Goal: Navigation & Orientation: Go to known website

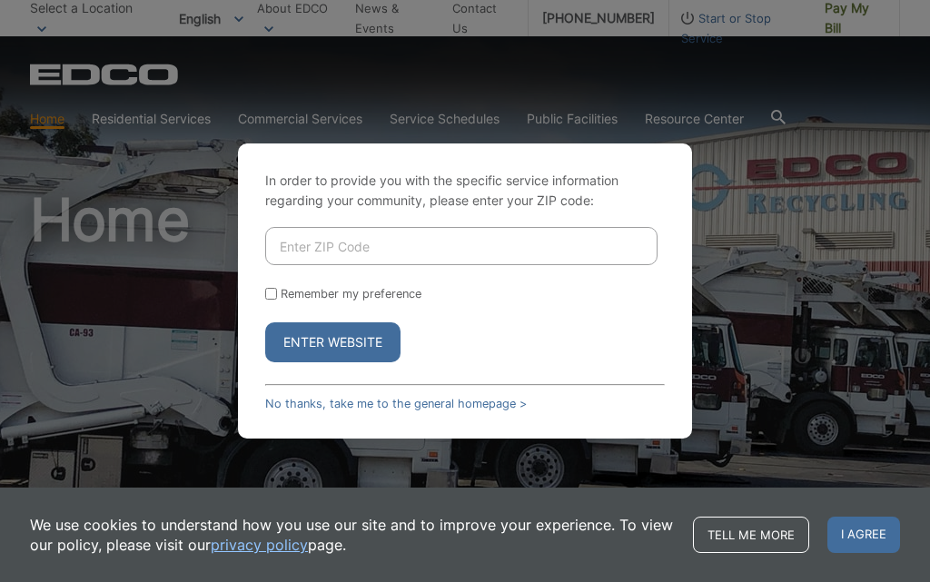
click at [358, 265] on input "Enter ZIP Code" at bounding box center [461, 246] width 393 height 38
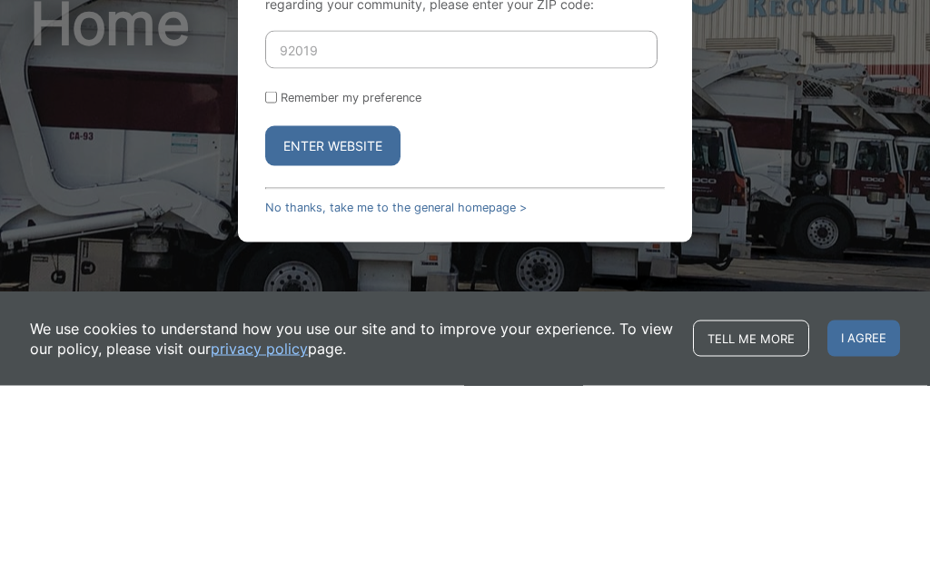
type input "92019"
click at [273, 288] on input "Remember my preference" at bounding box center [271, 294] width 12 height 12
checkbox input "true"
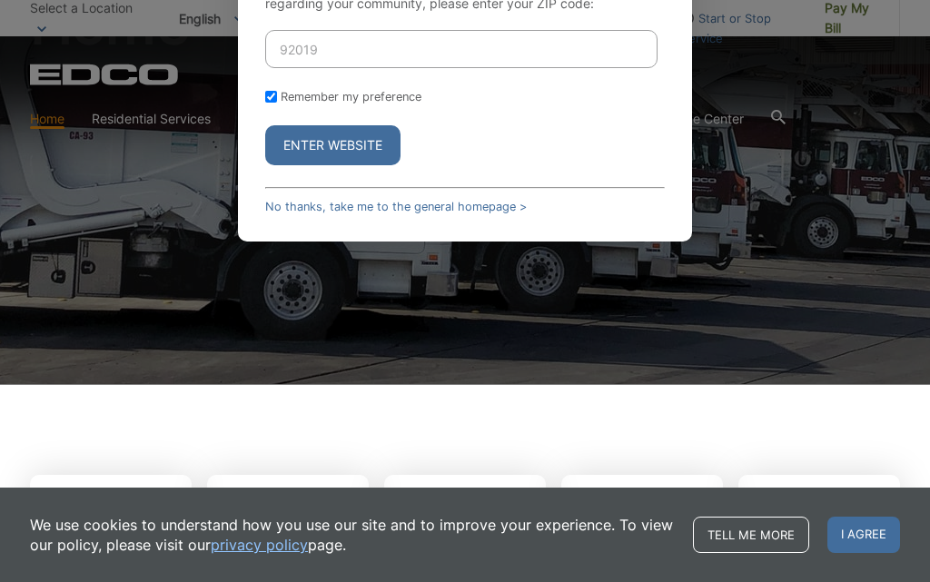
click at [338, 165] on button "Enter Website" at bounding box center [332, 145] width 135 height 40
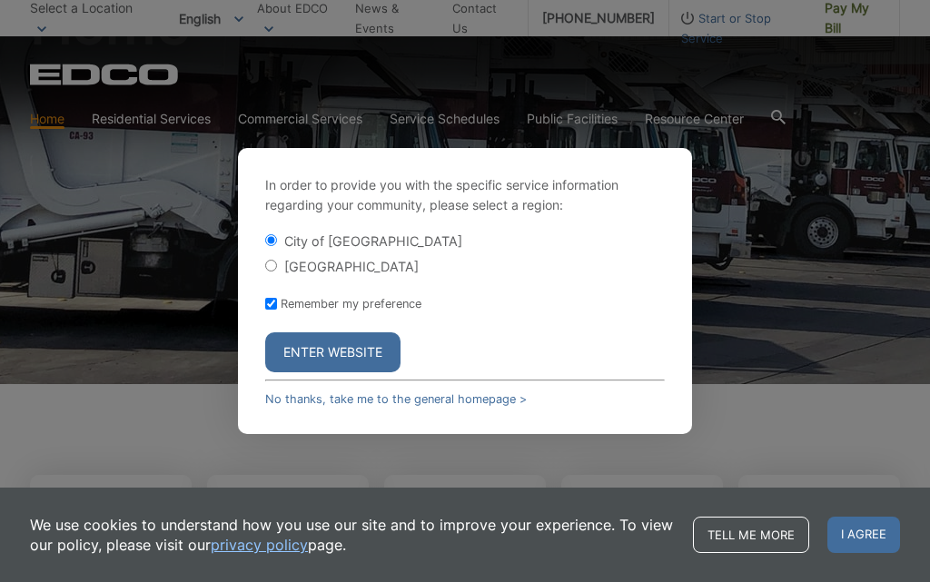
click at [865, 531] on span "I agree" at bounding box center [864, 535] width 73 height 36
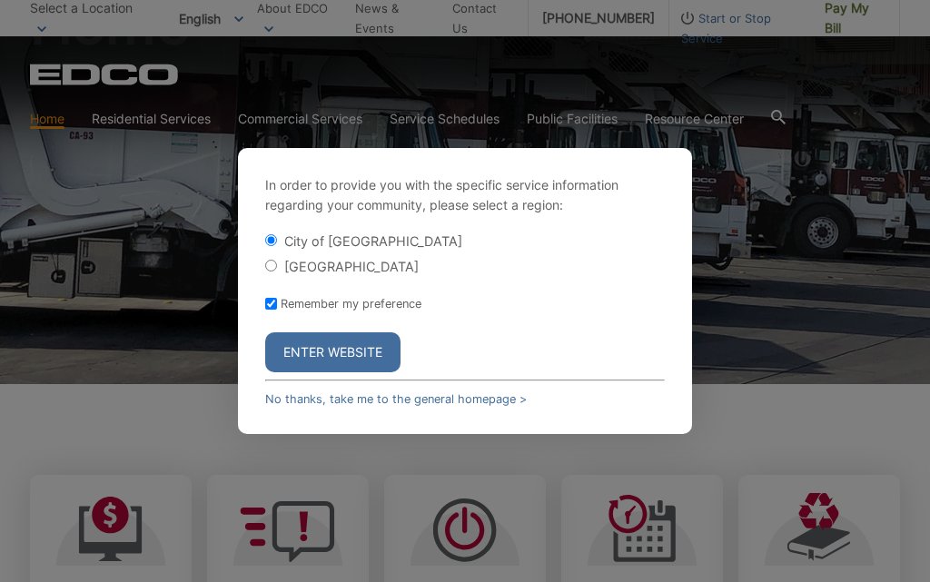
click at [348, 373] on button "Enter Website" at bounding box center [332, 353] width 135 height 40
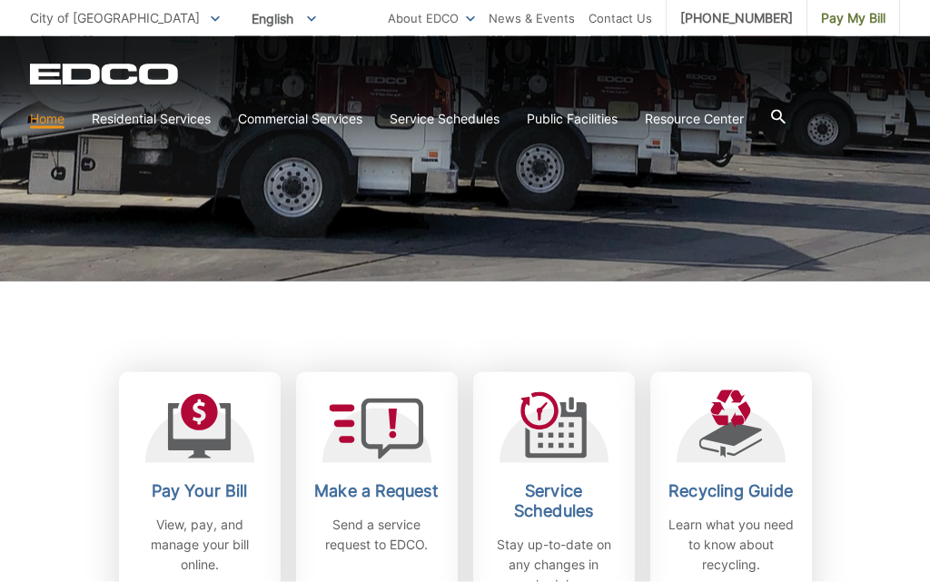
scroll to position [301, 0]
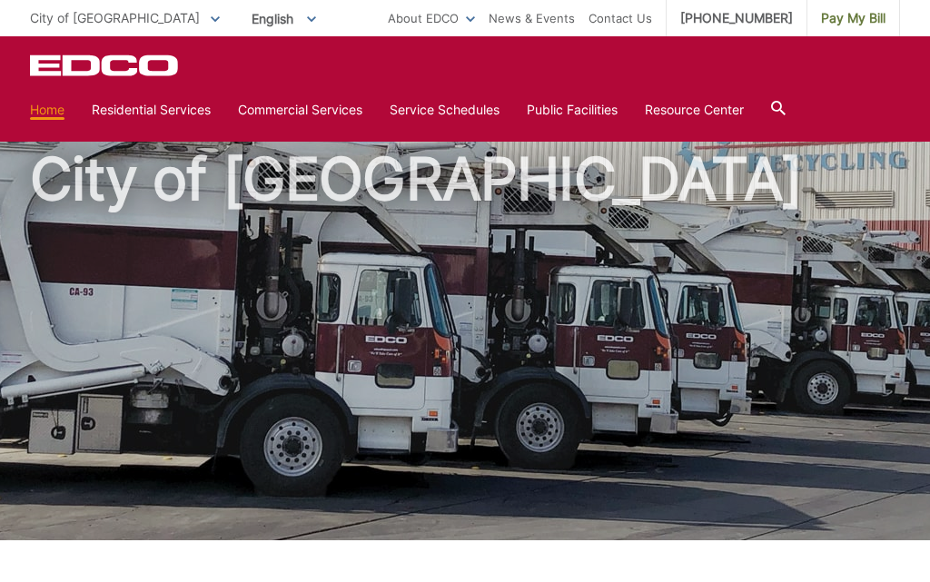
scroll to position [0, 0]
